Goal: Use online tool/utility: Utilize a website feature to perform a specific function

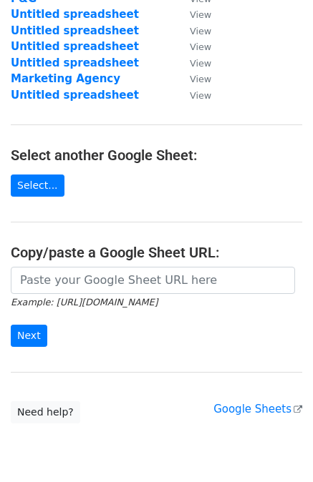
scroll to position [143, 0]
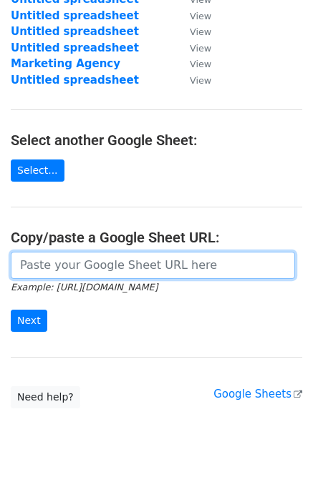
click at [117, 261] on input "url" at bounding box center [153, 265] width 284 height 27
paste input "[URL][DOMAIN_NAME]"
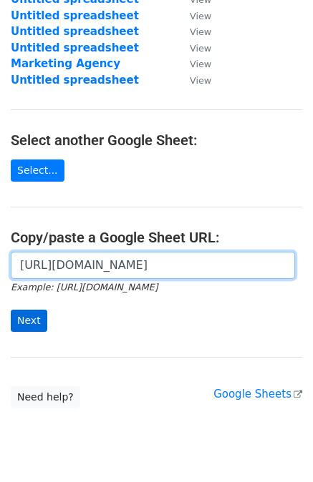
type input "[URL][DOMAIN_NAME]"
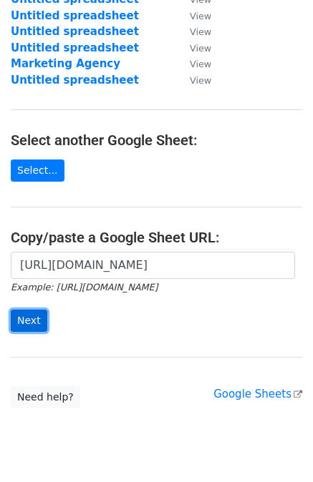
scroll to position [0, 0]
click at [31, 313] on input "Next" at bounding box center [29, 321] width 37 height 22
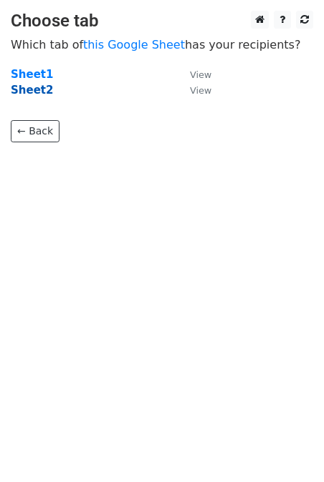
click at [39, 91] on strong "Sheet2" at bounding box center [32, 90] width 42 height 13
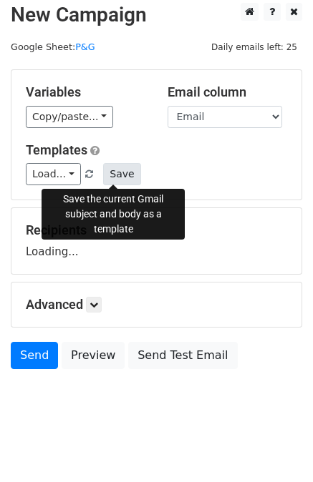
scroll to position [14, 0]
